Goal: Task Accomplishment & Management: Manage account settings

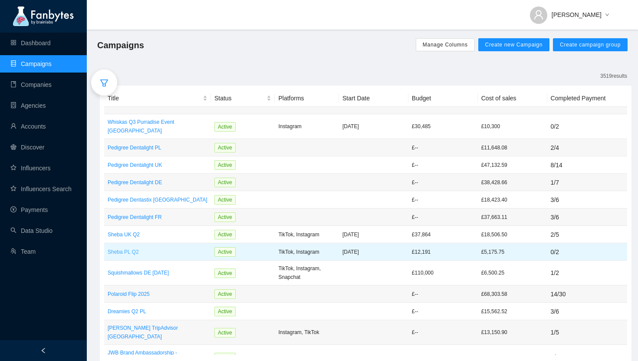
click at [132, 247] on p "Sheba PL Q2" at bounding box center [158, 251] width 100 height 9
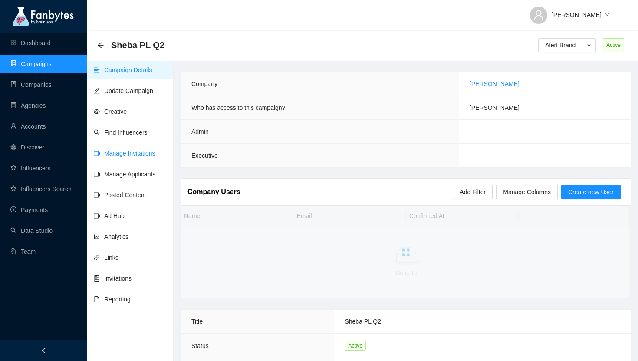
click at [128, 157] on link "Manage Invitations" at bounding box center [125, 153] width 62 height 7
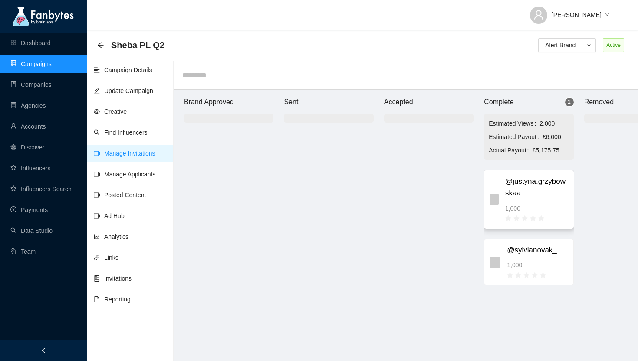
click at [535, 202] on div "@justyna.grzybowskaa 1,000" at bounding box center [536, 199] width 63 height 46
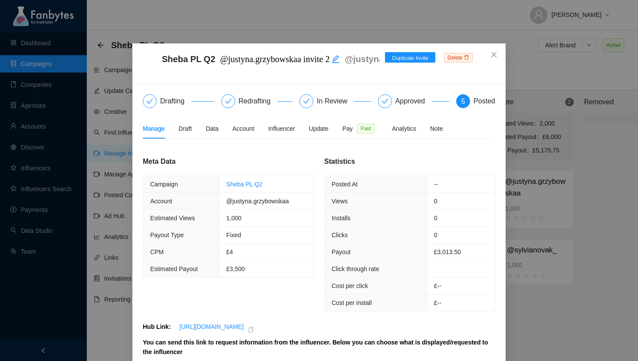
scroll to position [12, 0]
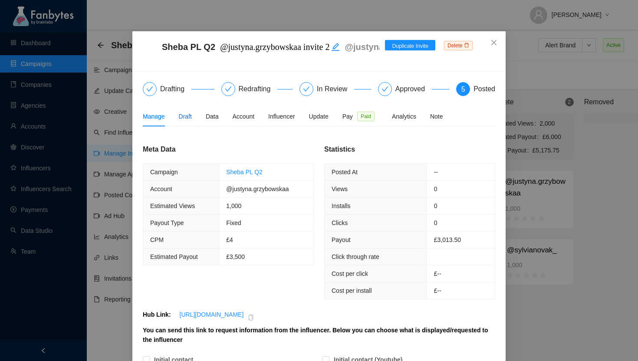
click at [187, 118] on div "Draft" at bounding box center [185, 117] width 13 height 10
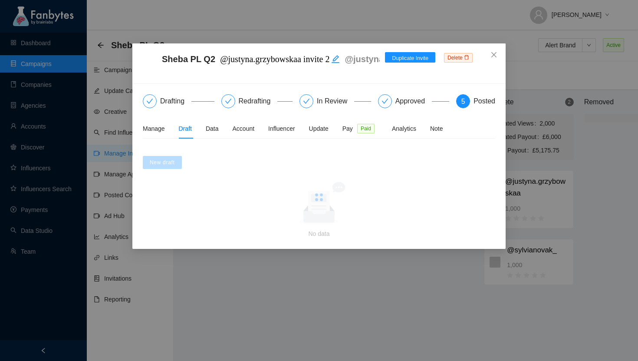
scroll to position [0, 0]
click at [494, 50] on span "Close" at bounding box center [493, 54] width 23 height 23
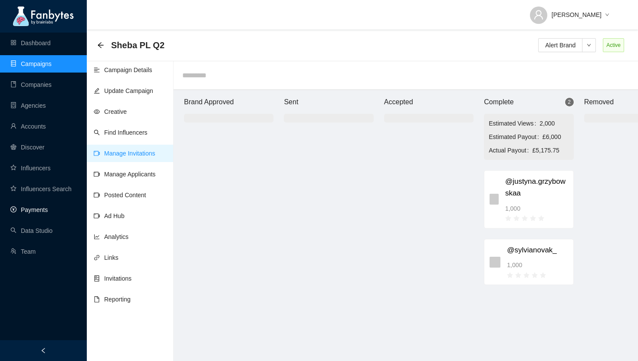
click at [23, 213] on link "Payments" at bounding box center [28, 209] width 37 height 7
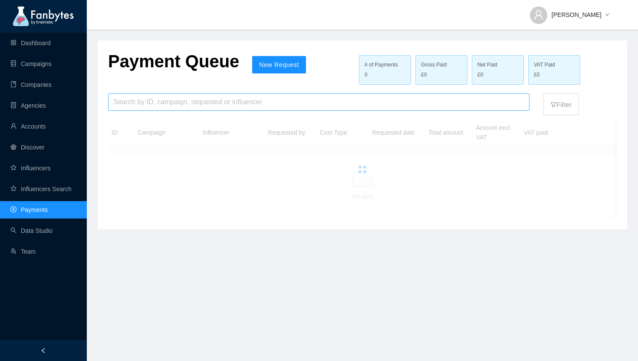
click at [151, 103] on input "search" at bounding box center [318, 102] width 411 height 16
type input "*******"
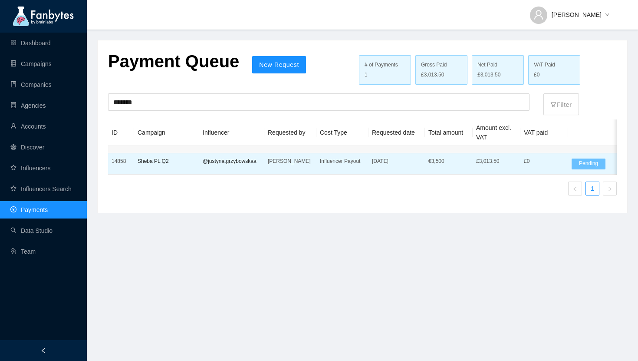
click at [169, 167] on td "Sheba PL Q2" at bounding box center [166, 163] width 65 height 21
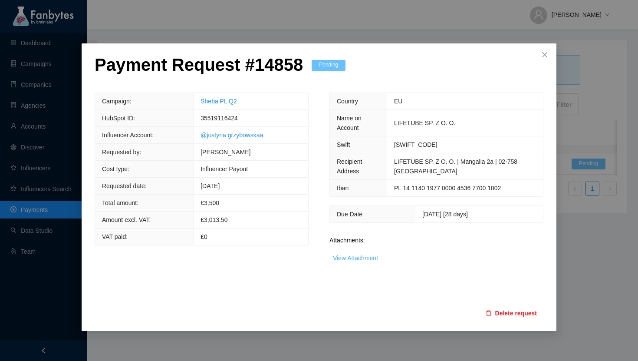
click at [338, 257] on link "View Attachment" at bounding box center [355, 257] width 45 height 7
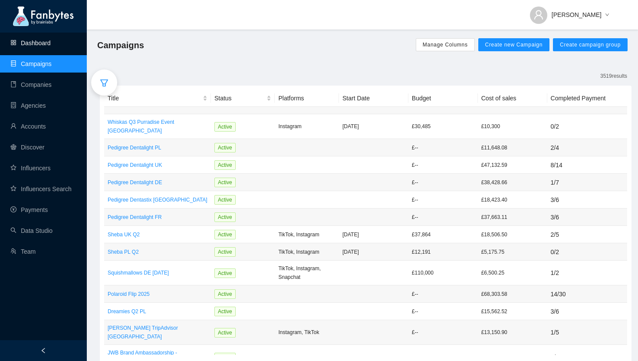
click at [23, 46] on link "Dashboard" at bounding box center [30, 42] width 40 height 7
